Goal: Check status

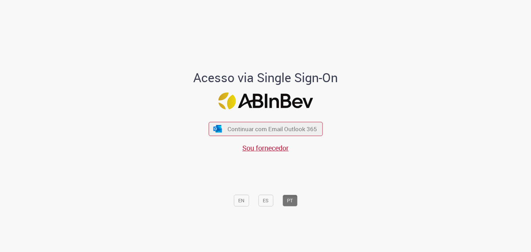
click at [215, 136] on div "Continuar com Email Outlook 365 Sou fornecedor" at bounding box center [265, 134] width 114 height 38
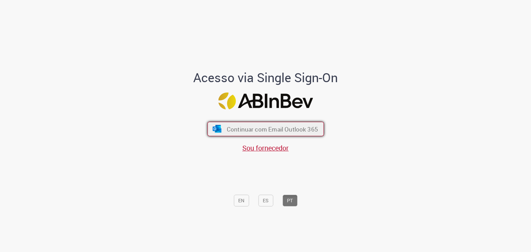
click at [220, 132] on button "Continuar com Email Outlook 365" at bounding box center [265, 129] width 116 height 15
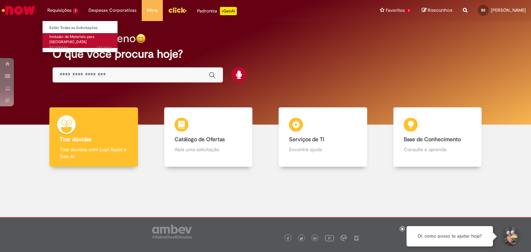
click at [69, 36] on span "Inclusão de Materiais para [GEOGRAPHIC_DATA]" at bounding box center [71, 39] width 45 height 11
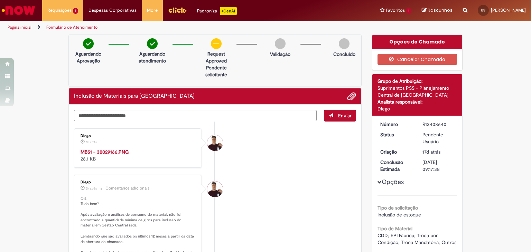
drag, startPoint x: 99, startPoint y: 157, endPoint x: 95, endPoint y: 171, distance: 14.5
click at [95, 162] on div "MB51 - 30029166.PNG 28.1 KB" at bounding box center [137, 156] width 115 height 14
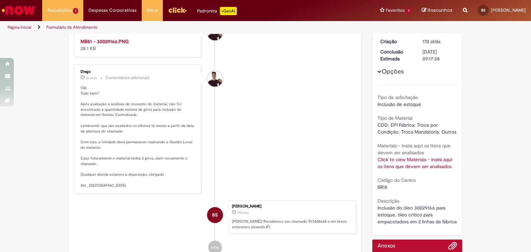
scroll to position [112, 0]
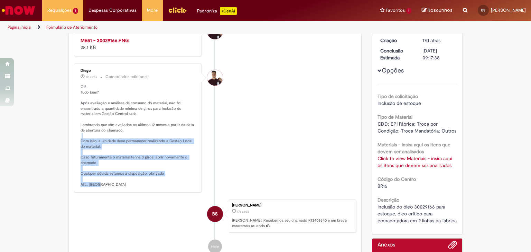
drag, startPoint x: 105, startPoint y: 150, endPoint x: 104, endPoint y: 198, distance: 48.0
click at [104, 187] on p "Olá Tudo bem? Após avaliação e análises de consumo do material, não foi encontr…" at bounding box center [137, 135] width 115 height 103
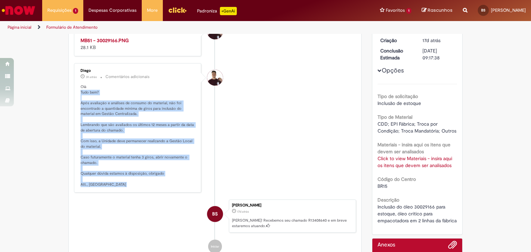
drag, startPoint x: 104, startPoint y: 198, endPoint x: 79, endPoint y: 103, distance: 98.2
click at [80, 103] on p "Olá Tudo bem? Após avaliação e análises de consumo do material, não foi encontr…" at bounding box center [137, 135] width 115 height 103
drag, startPoint x: 79, startPoint y: 103, endPoint x: 116, endPoint y: 197, distance: 101.5
click at [116, 187] on p "Olá Tudo bem? Após avaliação e análises de consumo do material, não foi encontr…" at bounding box center [137, 135] width 115 height 103
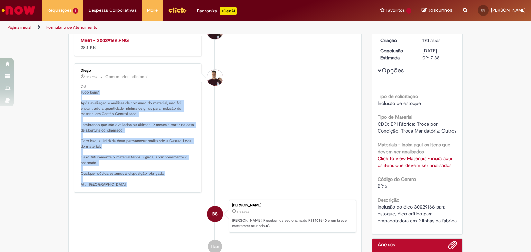
click at [116, 187] on p "Olá Tudo bem? Após avaliação e análises de consumo do material, não foi encontr…" at bounding box center [137, 135] width 115 height 103
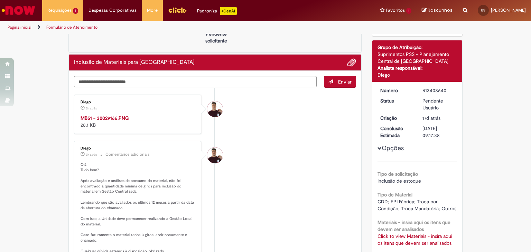
scroll to position [0, 0]
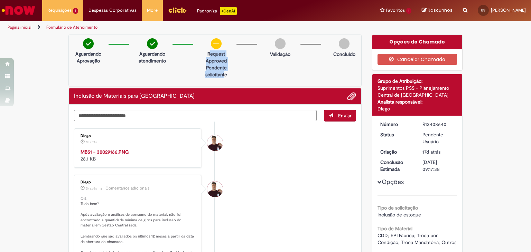
drag, startPoint x: 206, startPoint y: 53, endPoint x: 221, endPoint y: 80, distance: 31.1
click at [221, 80] on div "Aguardando Aprovação Aguardando atendimento request approved Clique para exibir…" at bounding box center [214, 61] width 293 height 52
click at [255, 168] on li "Diego 3h atrás 3 horas atrás MB51 - 30029166.PNG 28.1 KB" at bounding box center [215, 147] width 282 height 39
click at [23, 11] on img "Ir para a Homepage" at bounding box center [19, 10] width 36 height 14
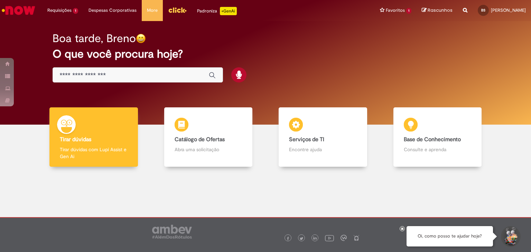
scroll to position [6, 0]
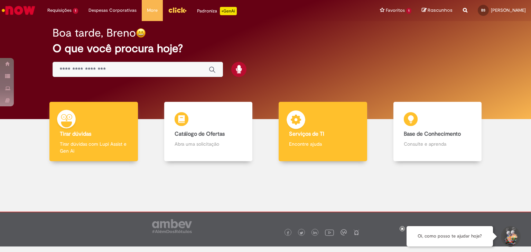
click at [301, 146] on p "Encontre ajuda" at bounding box center [323, 144] width 68 height 7
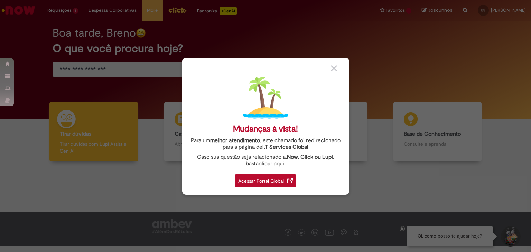
click at [275, 184] on div "Acessar Portal Global" at bounding box center [265, 180] width 61 height 13
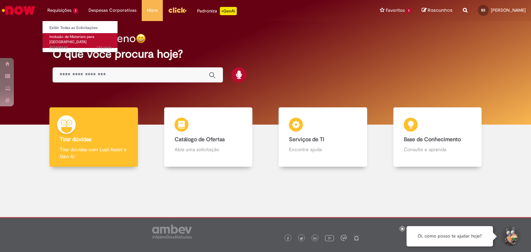
click at [63, 34] on link "Inclusão de Materiais para Estoques 17d atrás 17 dias atrás R13408640" at bounding box center [80, 40] width 76 height 15
